Goal: Task Accomplishment & Management: Manage account settings

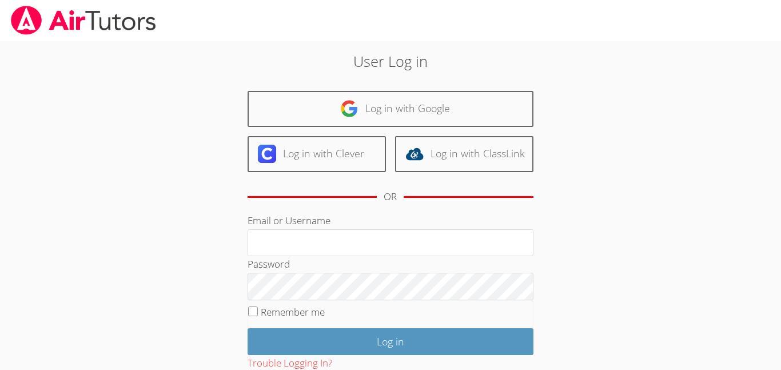
type input "[EMAIL_ADDRESS][DOMAIN_NAME]"
click at [189, 306] on div "User Log in Log in with Google Log in with Clever Log in with ClassLink OR Emai…" at bounding box center [391, 239] width 422 height 378
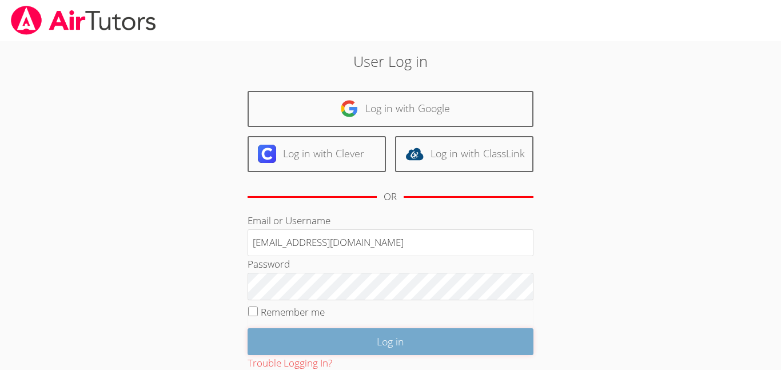
click at [392, 339] on input "Log in" at bounding box center [391, 341] width 286 height 27
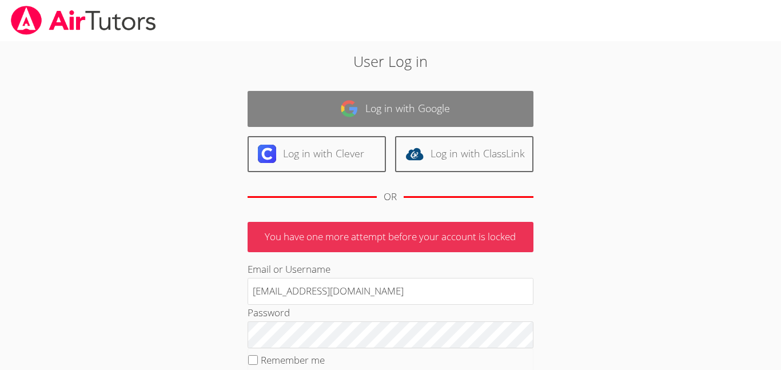
click at [391, 108] on link "Log in with Google" at bounding box center [391, 109] width 286 height 36
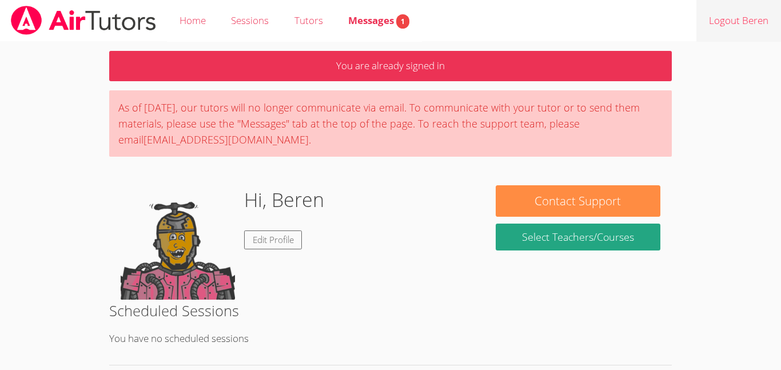
click at [735, 29] on link "Logout Beren" at bounding box center [738, 21] width 85 height 42
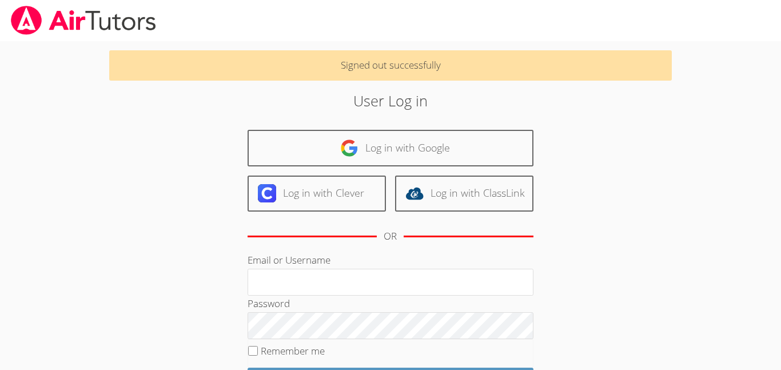
type input "[EMAIL_ADDRESS][DOMAIN_NAME]"
click at [170, 180] on div "Signed out successfully User Log in Log in with Google Log in with Clever Log i…" at bounding box center [391, 254] width 586 height 427
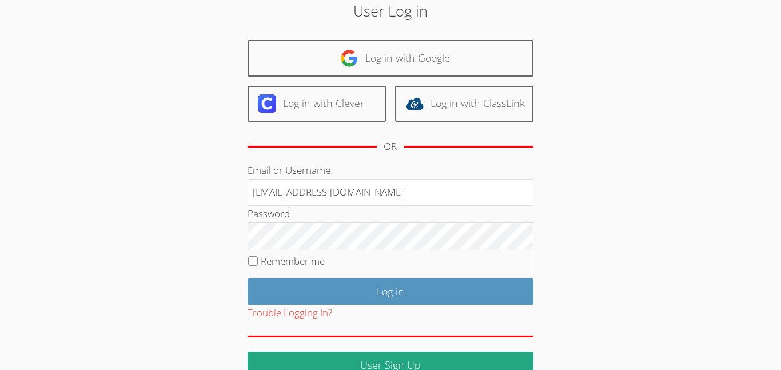
scroll to position [114, 0]
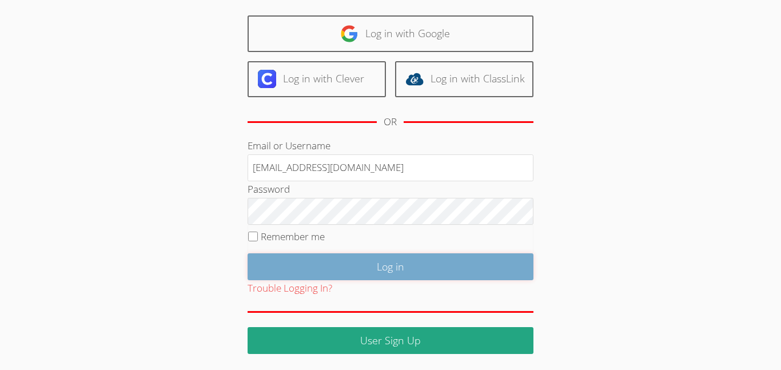
click at [401, 268] on input "Log in" at bounding box center [391, 266] width 286 height 27
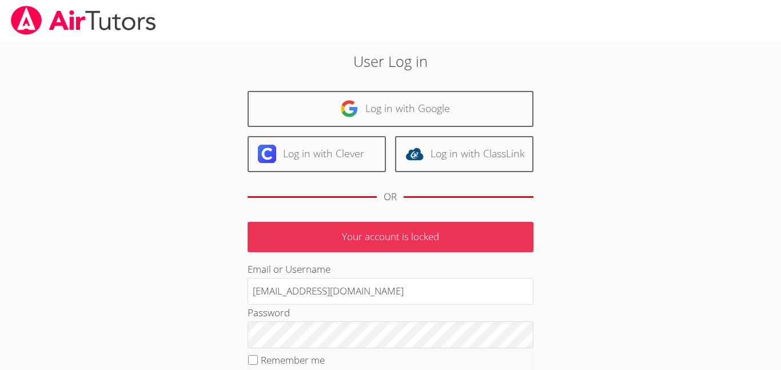
click at [147, 256] on div "User Log in Log in with Google Log in with Clever Log in with ClassLink OR Your…" at bounding box center [391, 259] width 586 height 436
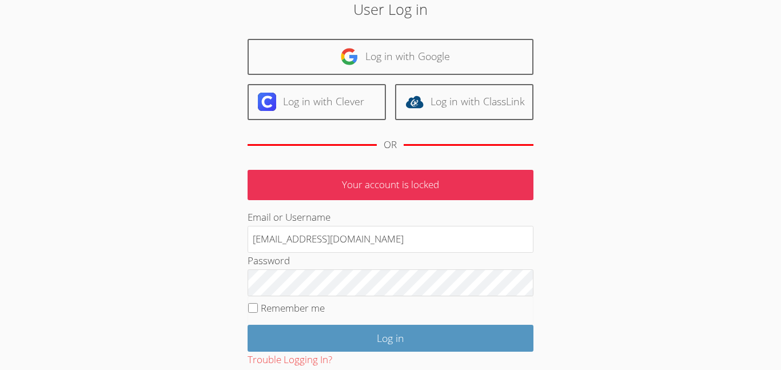
scroll to position [69, 0]
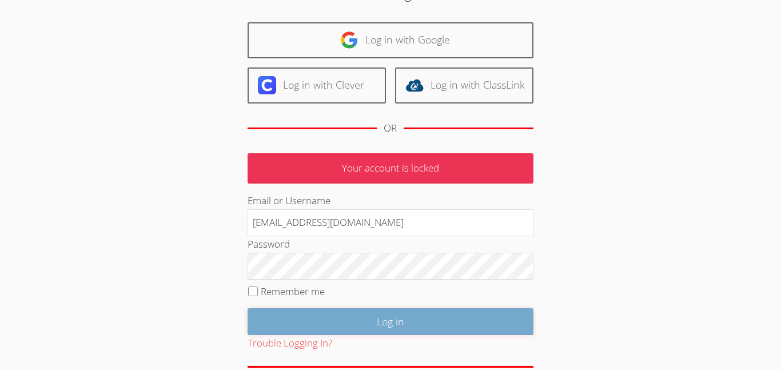
click at [385, 326] on input "Log in" at bounding box center [391, 321] width 286 height 27
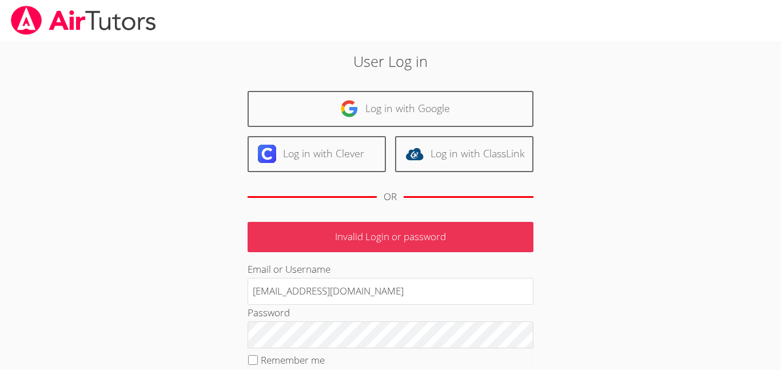
click at [216, 256] on div "User Log in Log in with Google Log in with Clever Log in with ClassLink OR Inva…" at bounding box center [391, 263] width 422 height 427
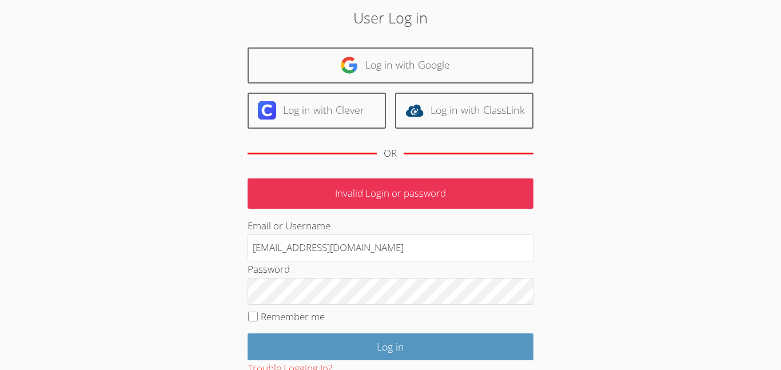
scroll to position [46, 0]
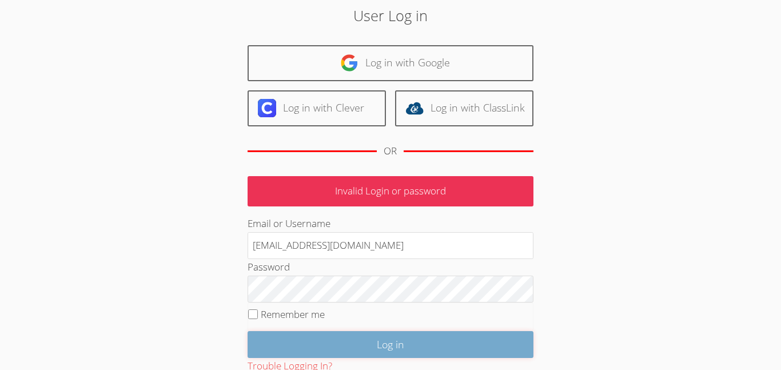
click at [393, 349] on input "Log in" at bounding box center [391, 344] width 286 height 27
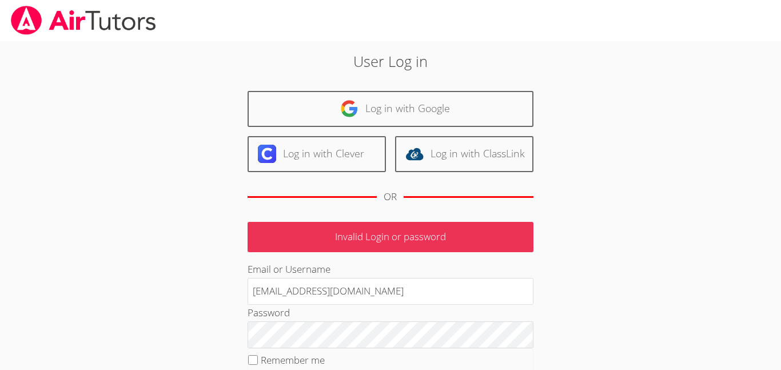
click at [164, 243] on div "User Log in Log in with Google Log in with Clever Log in with ClassLink OR Inva…" at bounding box center [391, 259] width 586 height 436
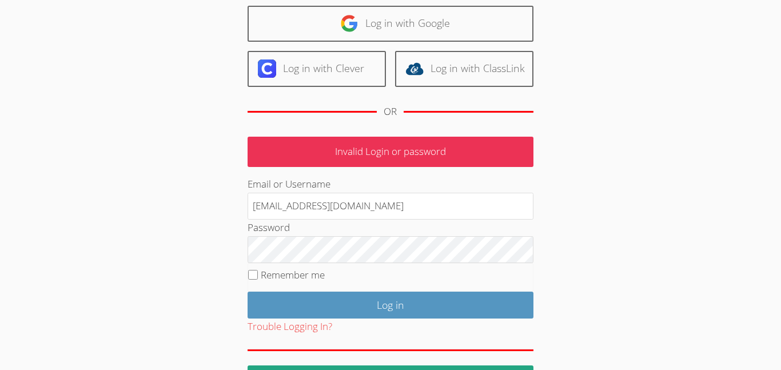
scroll to position [91, 0]
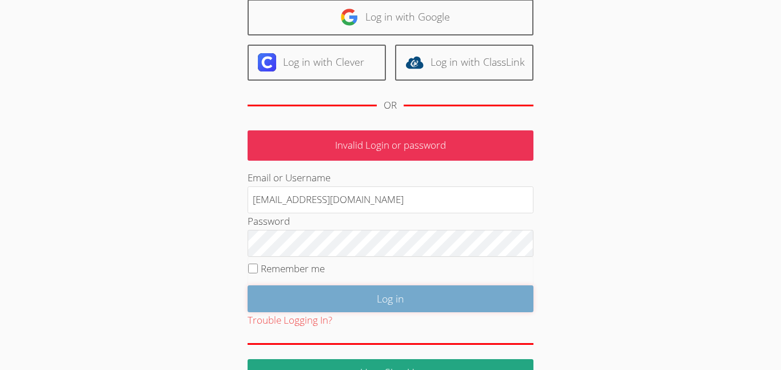
click at [417, 297] on input "Log in" at bounding box center [391, 298] width 286 height 27
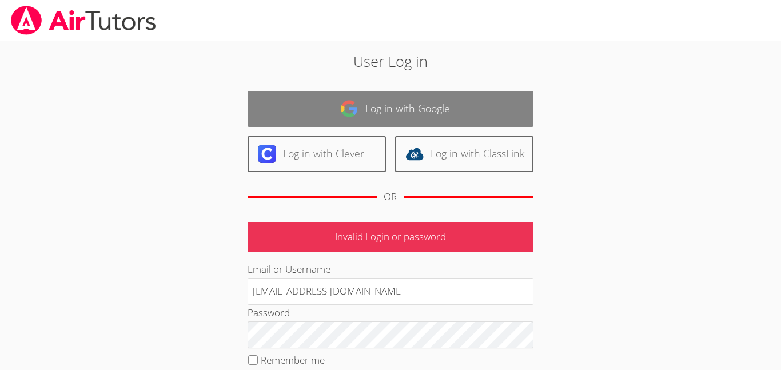
click at [396, 110] on link "Log in with Google" at bounding box center [391, 109] width 286 height 36
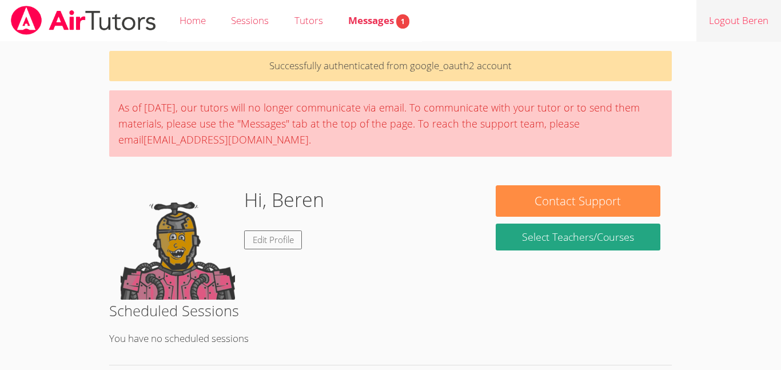
click at [739, 17] on link "Logout Beren" at bounding box center [738, 21] width 85 height 42
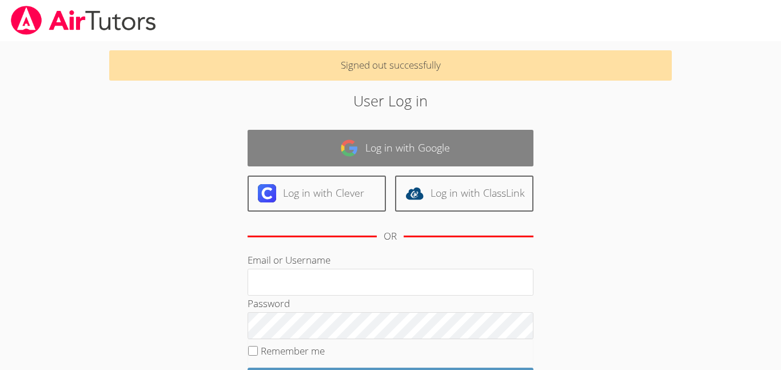
type input "[EMAIL_ADDRESS][DOMAIN_NAME]"
click at [401, 155] on link "Log in with Google" at bounding box center [391, 148] width 286 height 36
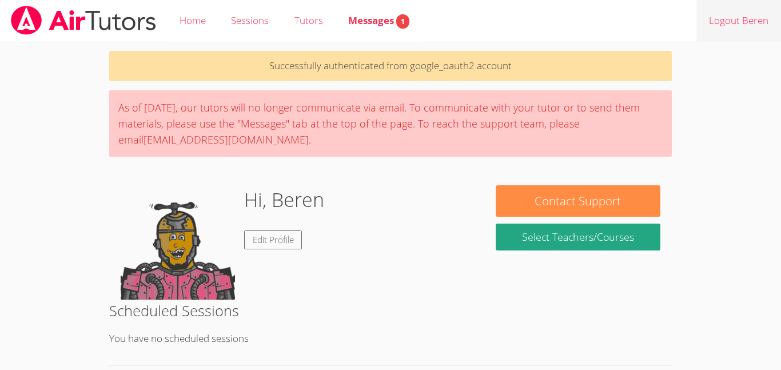
click at [736, 27] on link "Logout Beren" at bounding box center [738, 21] width 85 height 42
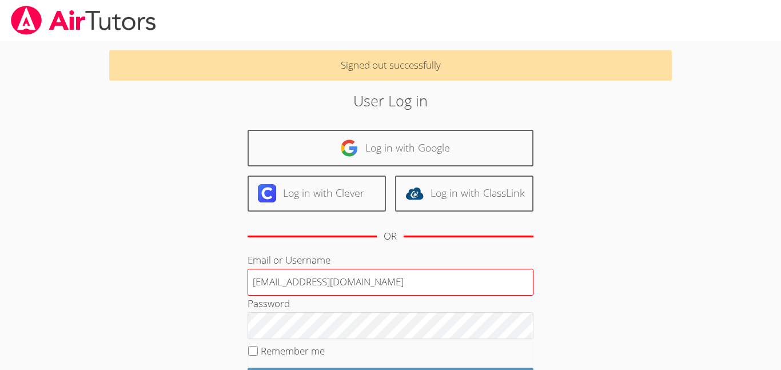
click at [340, 284] on input "[EMAIL_ADDRESS][DOMAIN_NAME]" at bounding box center [391, 282] width 286 height 27
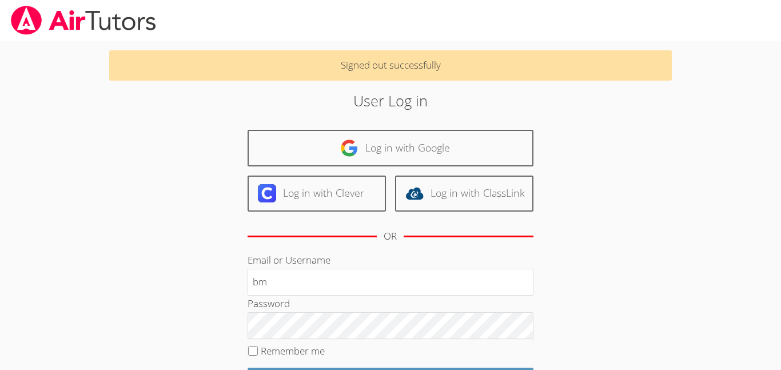
type input "m"
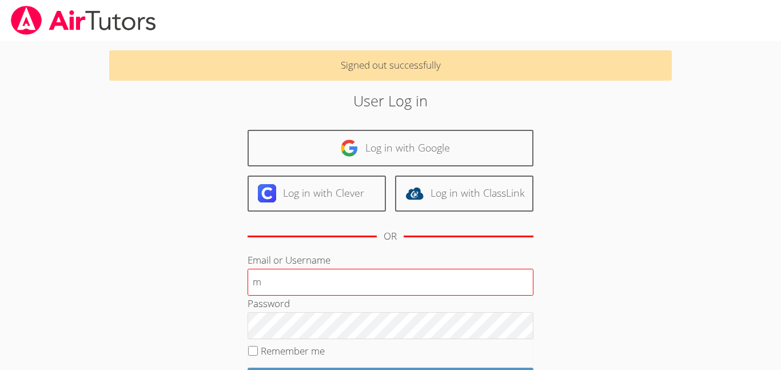
click at [269, 282] on input "m" at bounding box center [391, 282] width 286 height 27
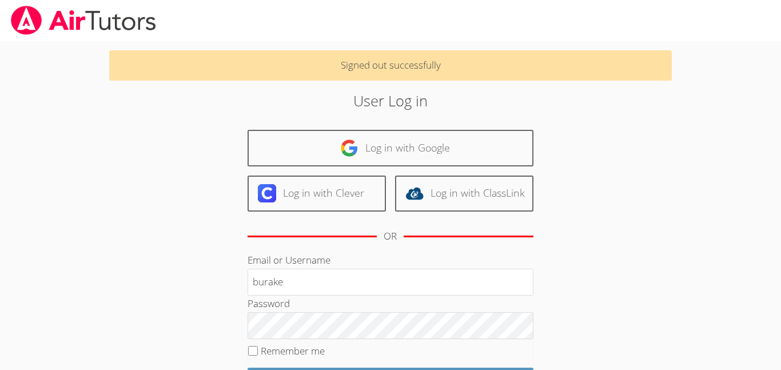
type input "burake"
click at [114, 298] on div "Signed out successfully User Log in Log in with Google Log in with Clever Log i…" at bounding box center [391, 254] width 586 height 427
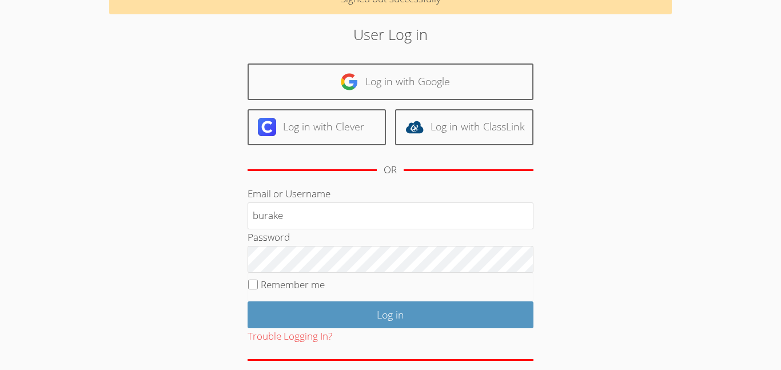
scroll to position [69, 0]
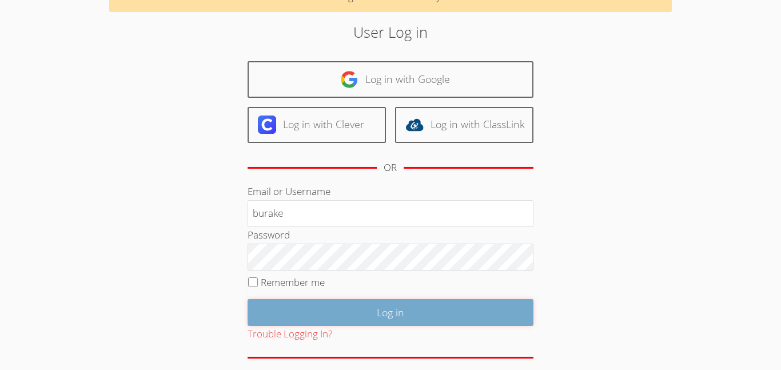
click at [387, 317] on input "Log in" at bounding box center [391, 312] width 286 height 27
